Goal: Task Accomplishment & Management: Complete application form

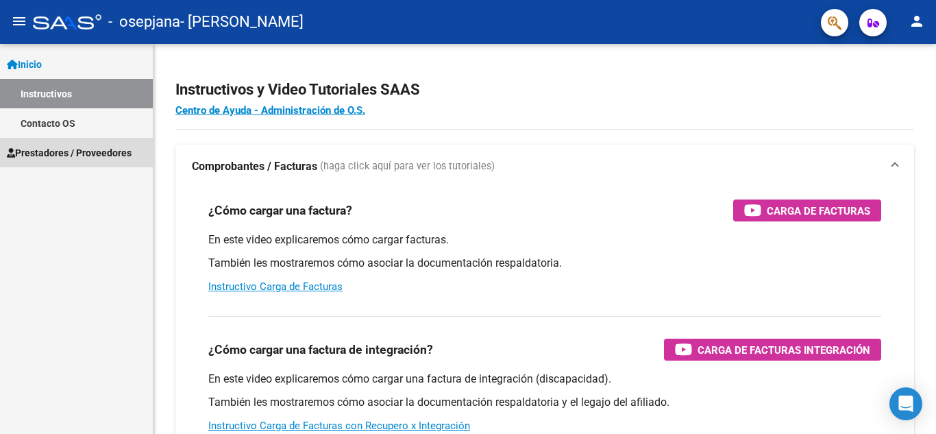
click at [54, 145] on span "Prestadores / Proveedores" at bounding box center [69, 152] width 125 height 15
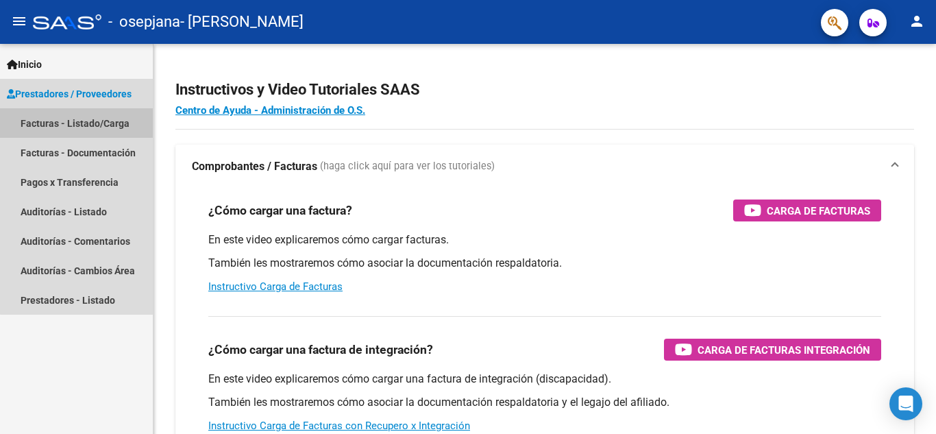
click at [86, 116] on link "Facturas - Listado/Carga" at bounding box center [76, 122] width 153 height 29
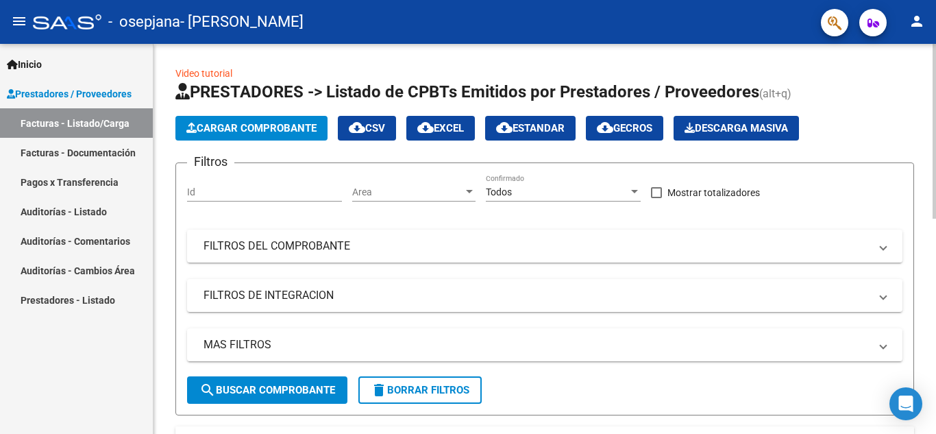
click at [205, 130] on span "Cargar Comprobante" at bounding box center [251, 128] width 130 height 12
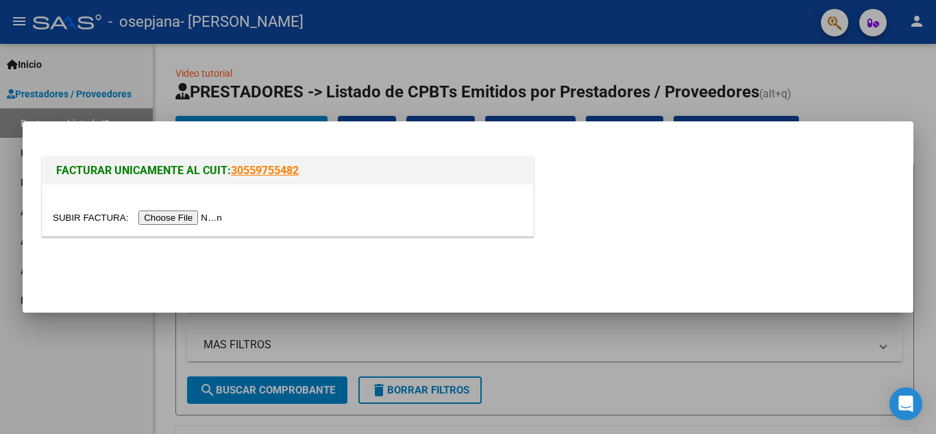
click at [204, 219] on input "file" at bounding box center [139, 217] width 173 height 14
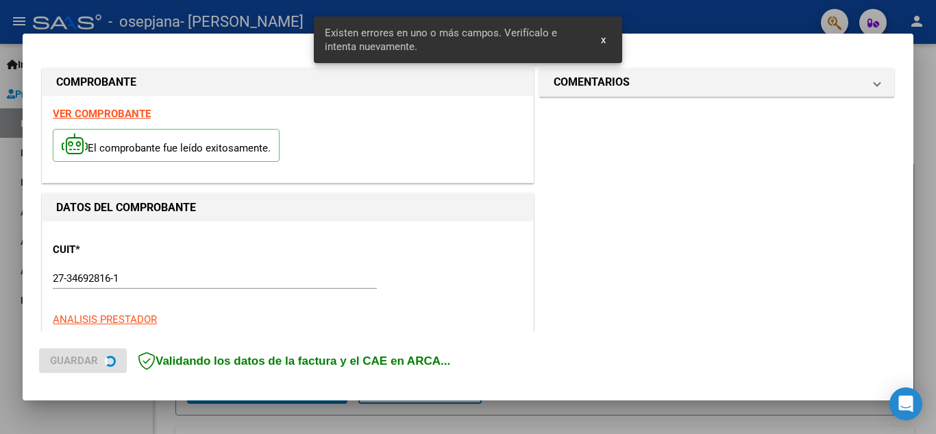
scroll to position [336, 0]
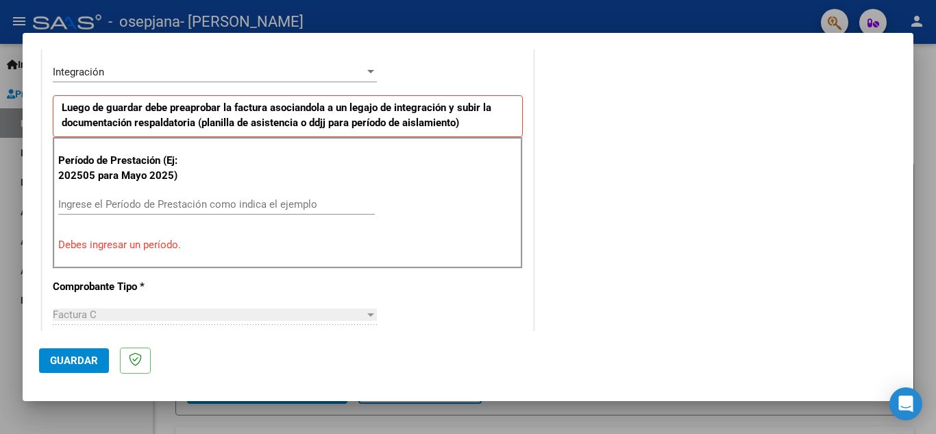
drag, startPoint x: 293, startPoint y: 163, endPoint x: 447, endPoint y: 75, distance: 177.4
click at [447, 75] on div "CUIT * 27-34692816-1 Ingresar CUIT ANALISIS PRESTADOR [PERSON_NAME] [PERSON_NAM…" at bounding box center [287, 417] width 491 height 1067
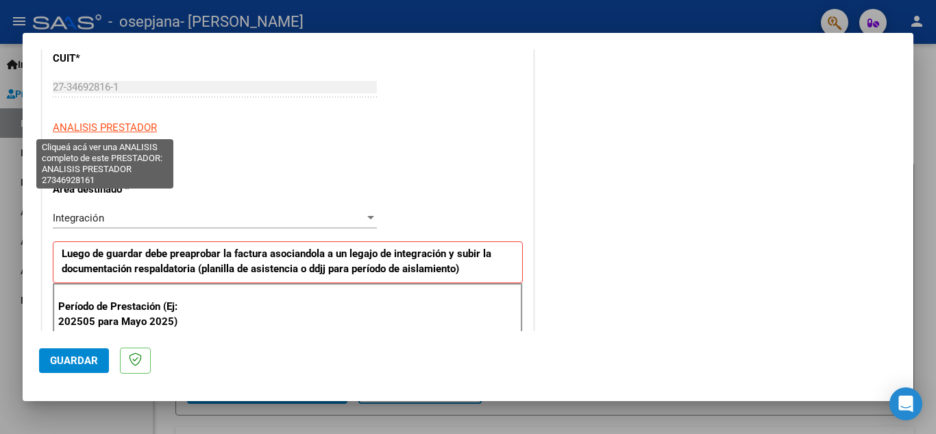
click at [137, 127] on span "ANALISIS PRESTADOR" at bounding box center [105, 127] width 104 height 12
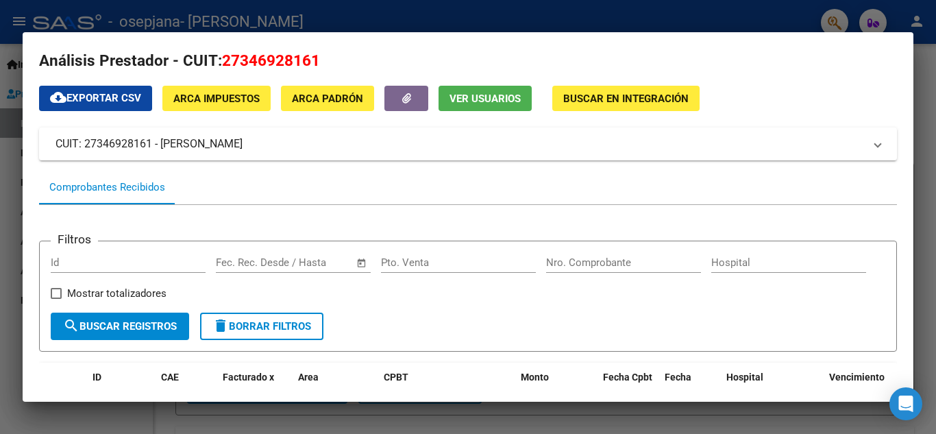
scroll to position [0, 0]
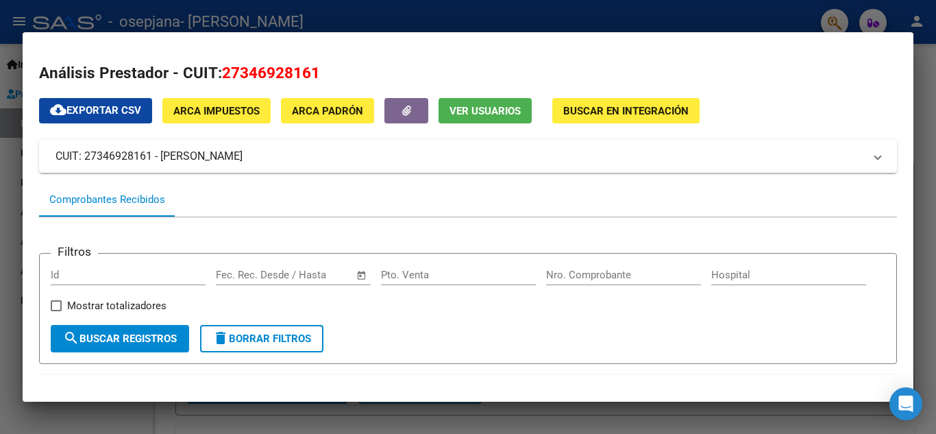
click at [815, 32] on div at bounding box center [468, 217] width 936 height 434
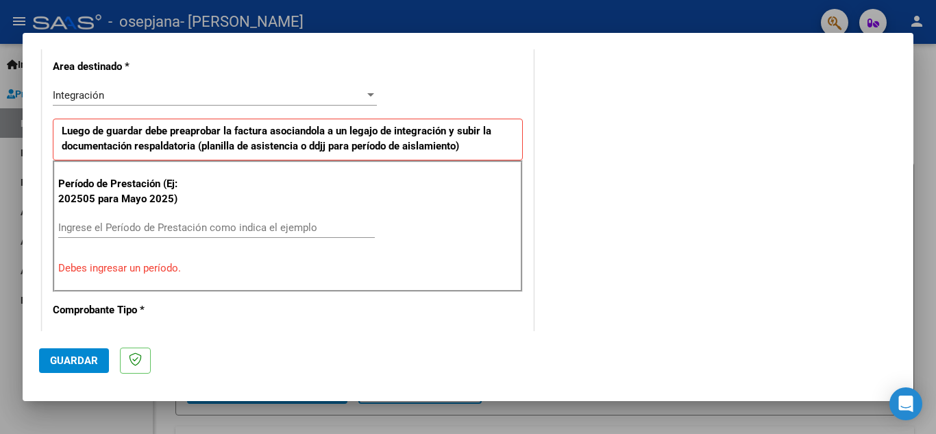
scroll to position [317, 0]
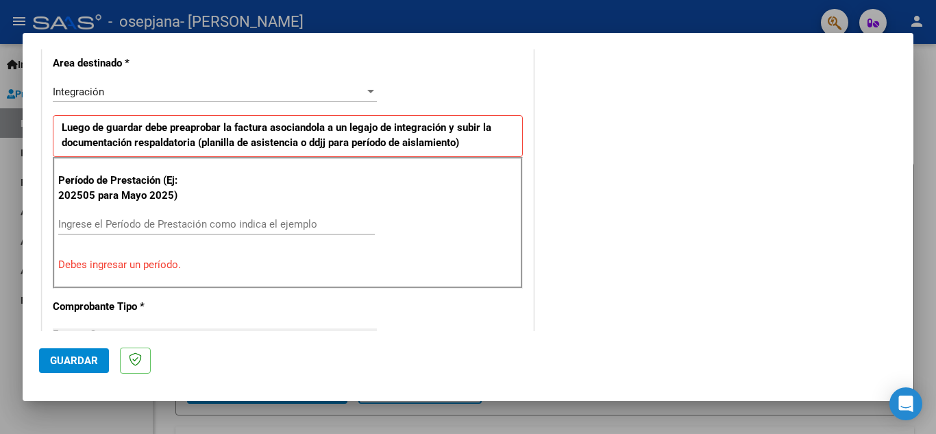
click at [124, 218] on input "Ingrese el Período de Prestación como indica el ejemplo" at bounding box center [216, 224] width 317 height 12
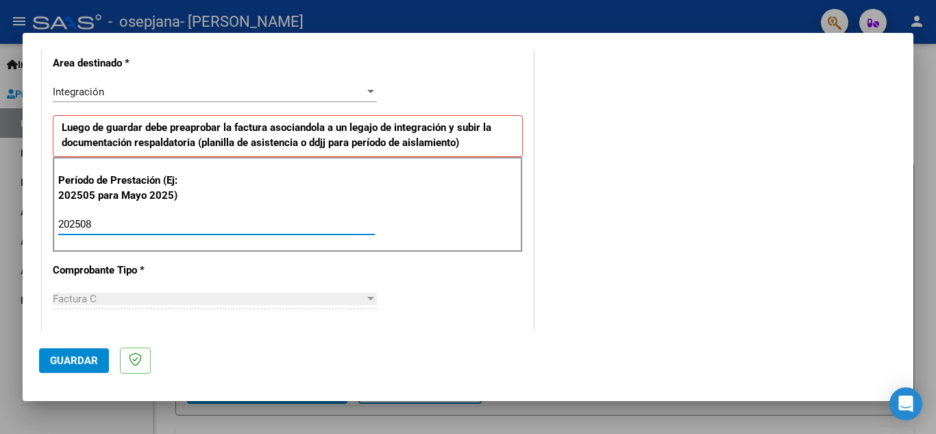
type input "202508"
click at [466, 296] on div "CUIT * 27-34692816-1 Ingresar CUIT ANALISIS PRESTADOR [PERSON_NAME] [PERSON_NAM…" at bounding box center [287, 419] width 491 height 1031
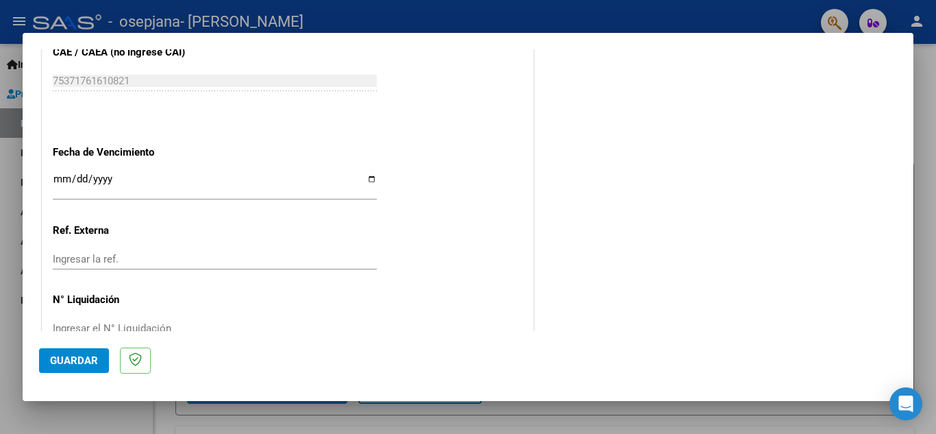
scroll to position [924, 0]
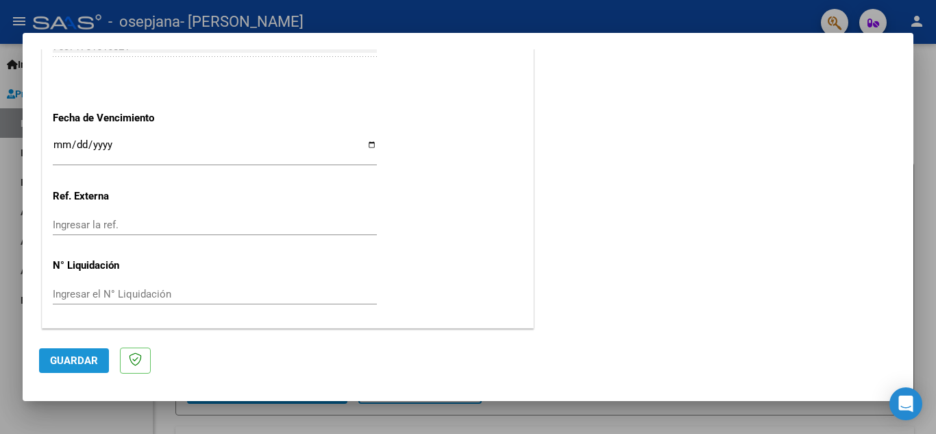
click at [73, 357] on span "Guardar" at bounding box center [74, 360] width 48 height 12
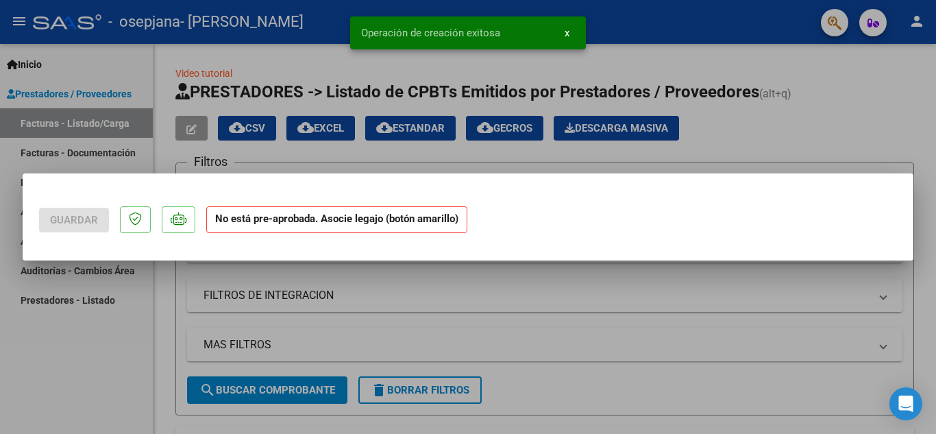
scroll to position [0, 0]
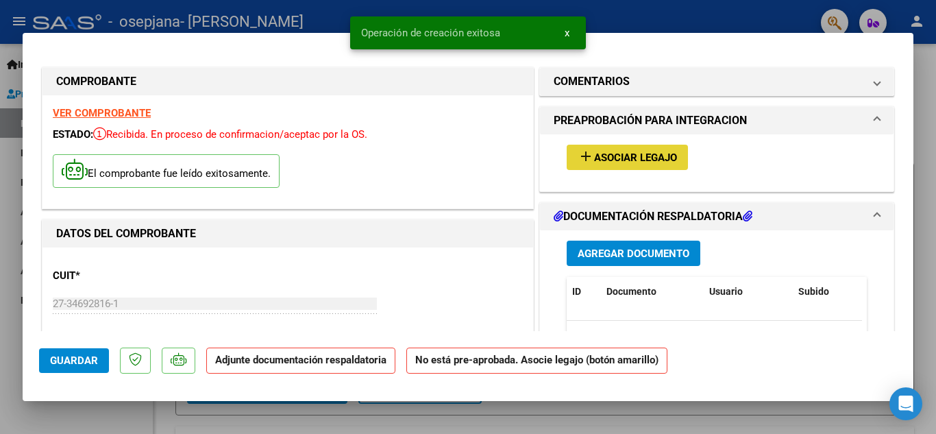
click at [624, 151] on span "add Asociar Legajo" at bounding box center [627, 157] width 99 height 12
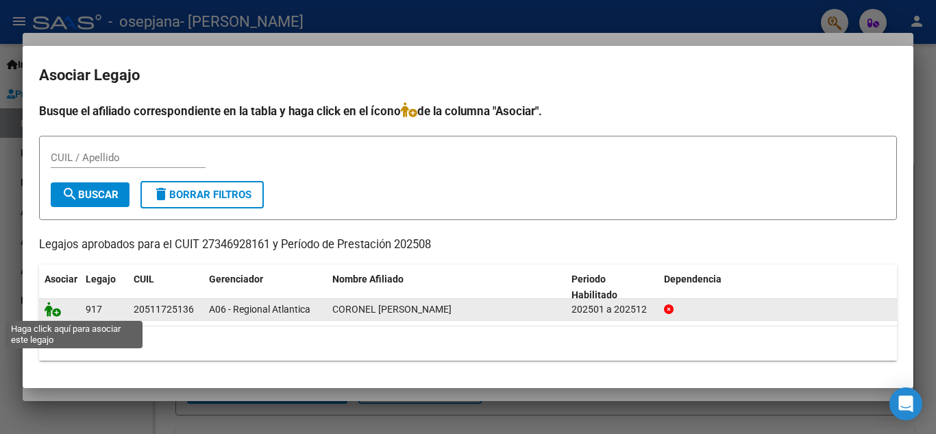
click at [58, 312] on icon at bounding box center [53, 309] width 16 height 15
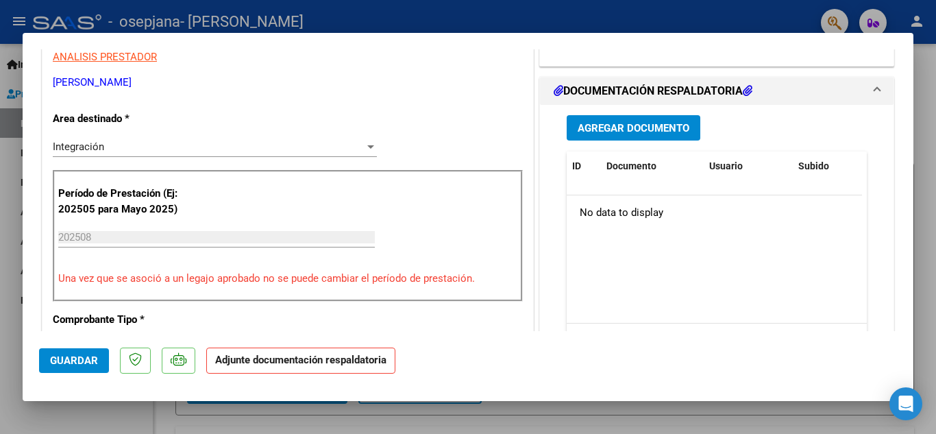
scroll to position [308, 0]
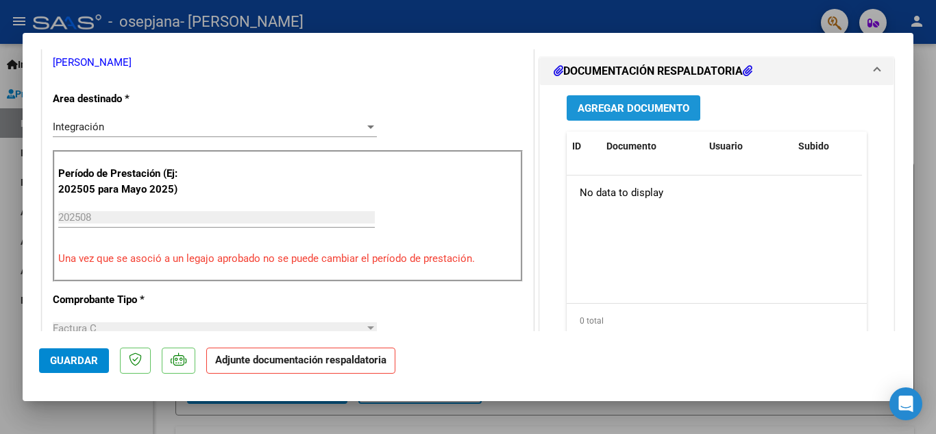
click at [668, 114] on span "Agregar Documento" at bounding box center [634, 108] width 112 height 12
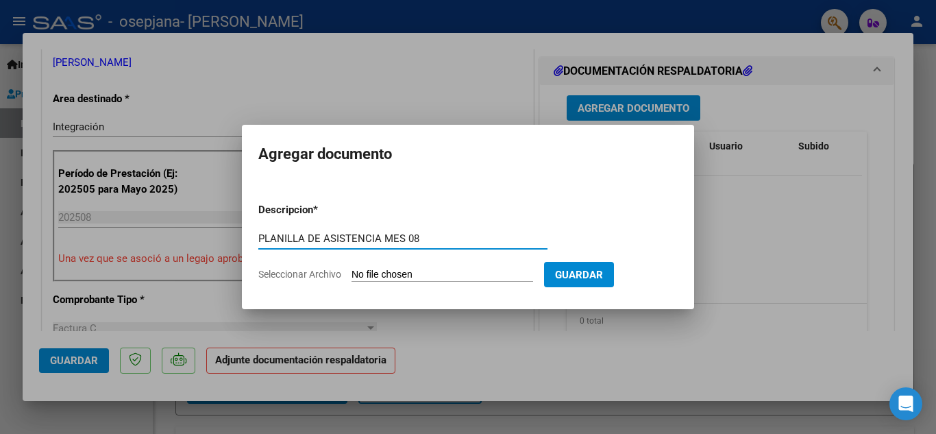
type input "PLANILLA DE ASISTENCIA MES 08"
click at [410, 269] on input "Seleccionar Archivo" at bounding box center [443, 275] width 182 height 13
type input "C:\fakepath\[PERSON_NAME] 08 (2).pdf"
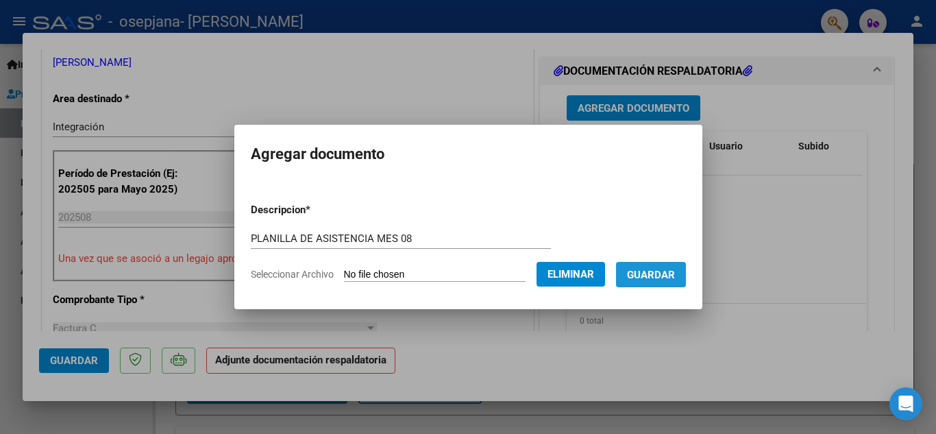
click at [648, 269] on span "Guardar" at bounding box center [651, 275] width 48 height 12
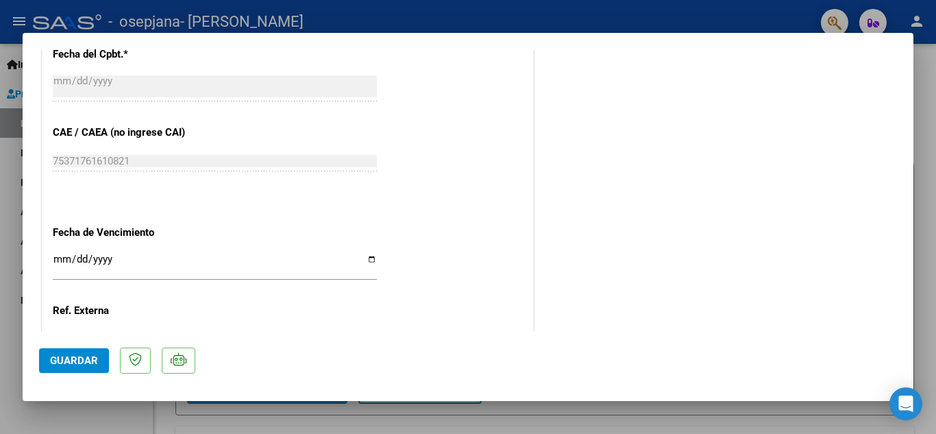
scroll to position [945, 0]
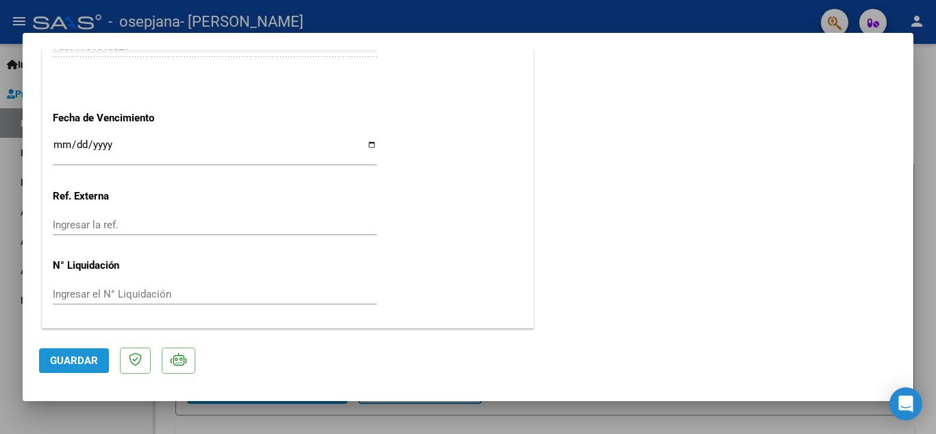
click at [76, 357] on span "Guardar" at bounding box center [74, 360] width 48 height 12
